Goal: Transaction & Acquisition: Purchase product/service

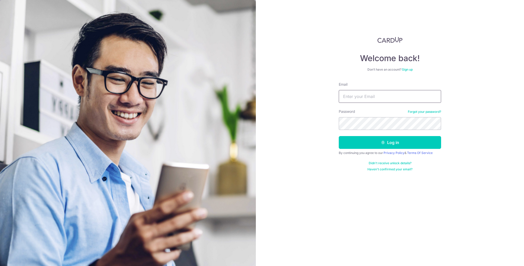
click at [368, 96] on input "Email" at bounding box center [390, 96] width 102 height 13
type input "[EMAIL_ADDRESS][DOMAIN_NAME]"
click at [380, 137] on button "Log in" at bounding box center [390, 142] width 102 height 13
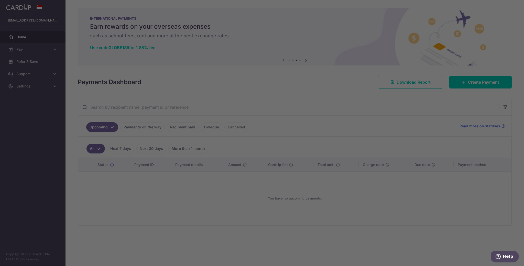
click at [470, 83] on div at bounding box center [264, 134] width 529 height 269
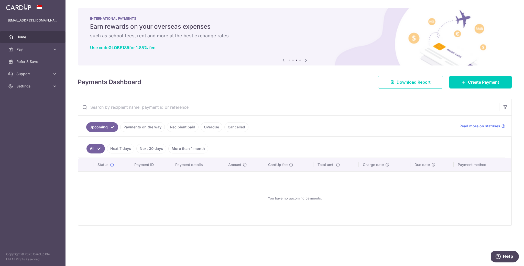
click at [503, 65] on img at bounding box center [295, 36] width 434 height 57
click at [493, 72] on div "× Pause Schedule Pause all future payments in this series Pause just this one p…" at bounding box center [295, 133] width 459 height 266
click at [481, 83] on span "Create Payment" at bounding box center [483, 82] width 31 height 6
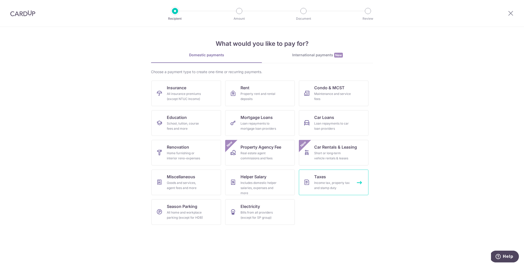
click at [335, 178] on link "Taxes Income tax, property tax and stamp duty" at bounding box center [334, 183] width 70 height 26
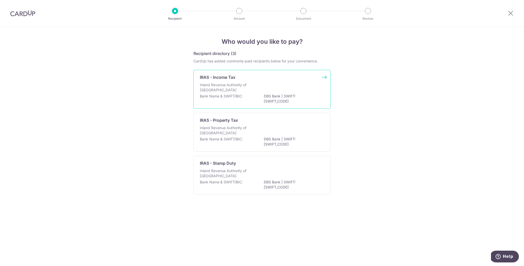
click at [290, 103] on p "DBS Bank | SWIFT: DBSSSGSGXXX" at bounding box center [292, 99] width 57 height 10
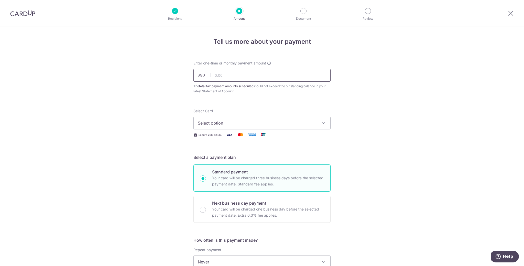
click at [223, 74] on input "text" at bounding box center [262, 75] width 137 height 13
click at [171, 111] on div "Tell us more about your payment Enter one-time or monthly payment amount SGD Th…" at bounding box center [262, 264] width 524 height 475
click at [207, 127] on button "Select option" at bounding box center [262, 123] width 137 height 13
click at [212, 158] on span "**** 2453" at bounding box center [220, 160] width 20 height 6
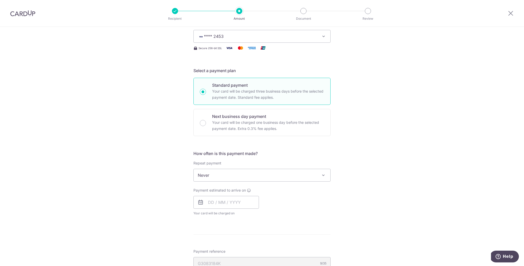
scroll to position [76, 0]
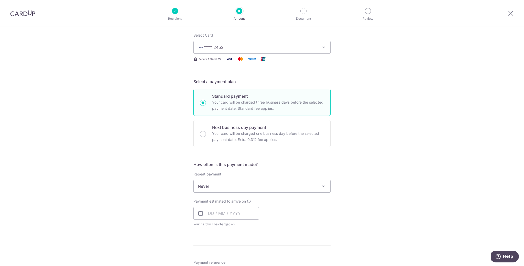
click at [216, 191] on span "Never" at bounding box center [262, 186] width 137 height 12
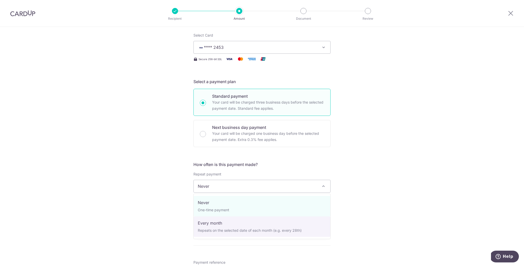
select select "3"
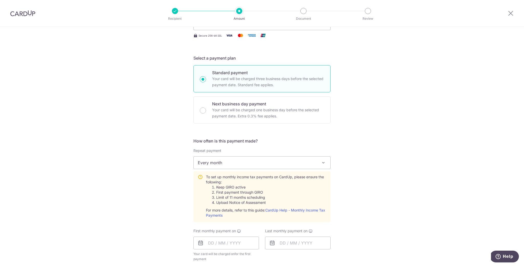
scroll to position [132, 0]
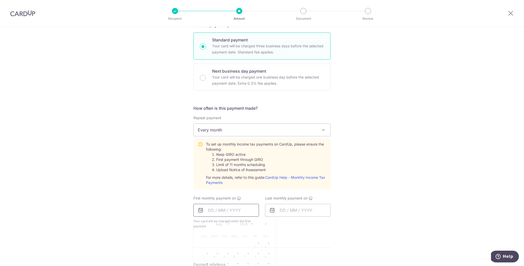
click at [220, 216] on input "text" at bounding box center [227, 210] width 66 height 13
click at [158, 202] on div "Tell us more about your payment Enter one-time or monthly payment amount SGD Th…" at bounding box center [262, 162] width 524 height 534
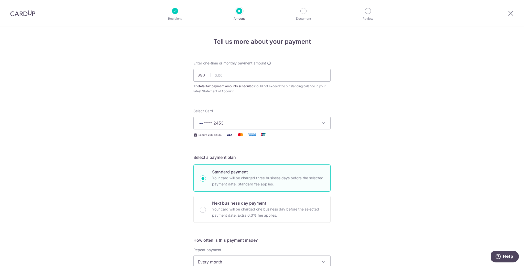
scroll to position [110, 0]
